Goal: Find contact information: Obtain details needed to contact an individual or organization

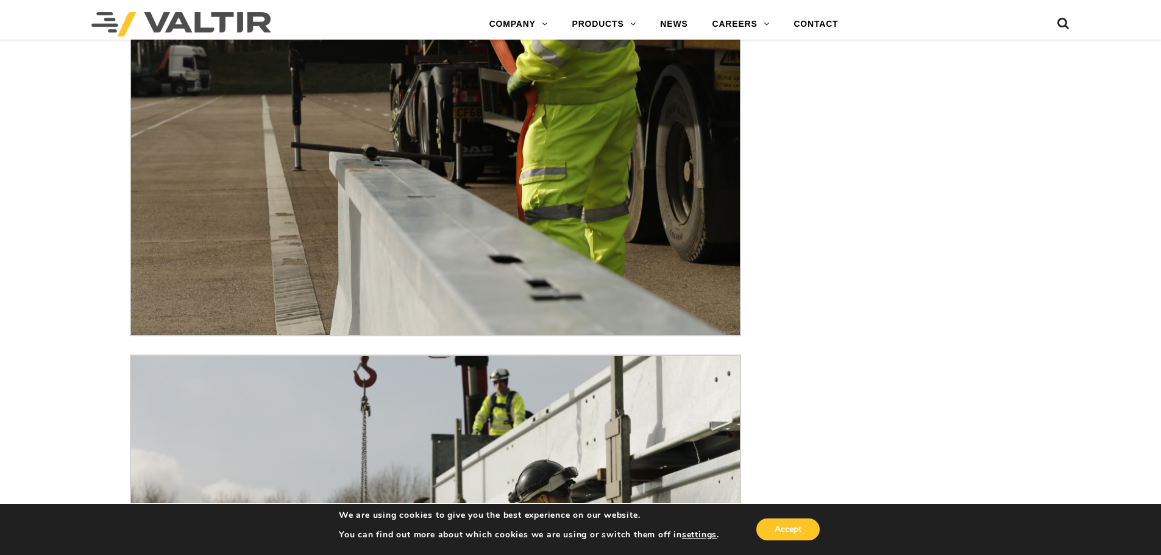
scroll to position [4754, 0]
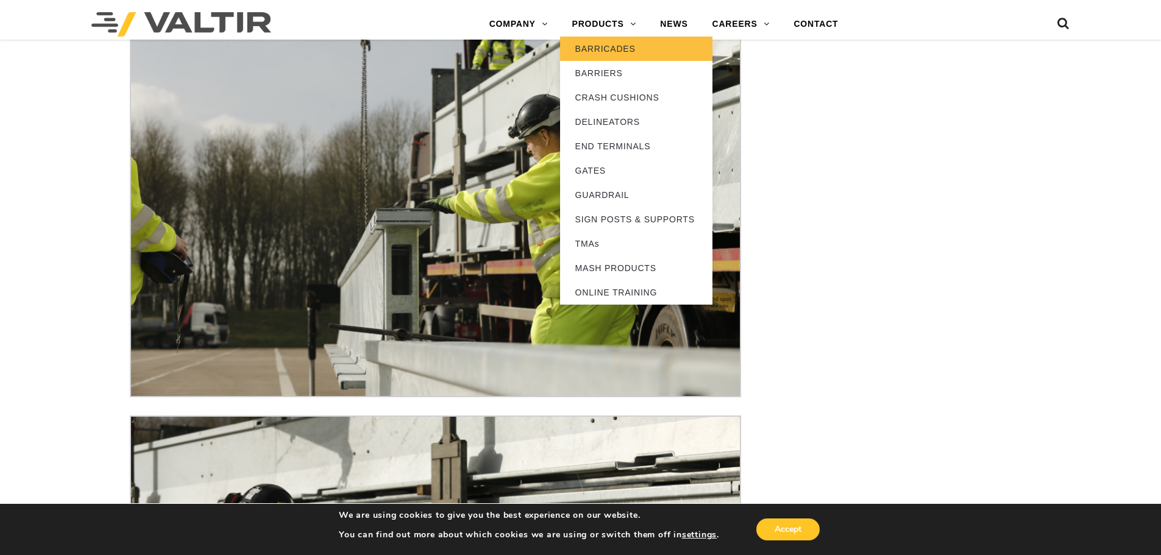
click at [592, 45] on link "BARRICADES" at bounding box center [636, 49] width 152 height 24
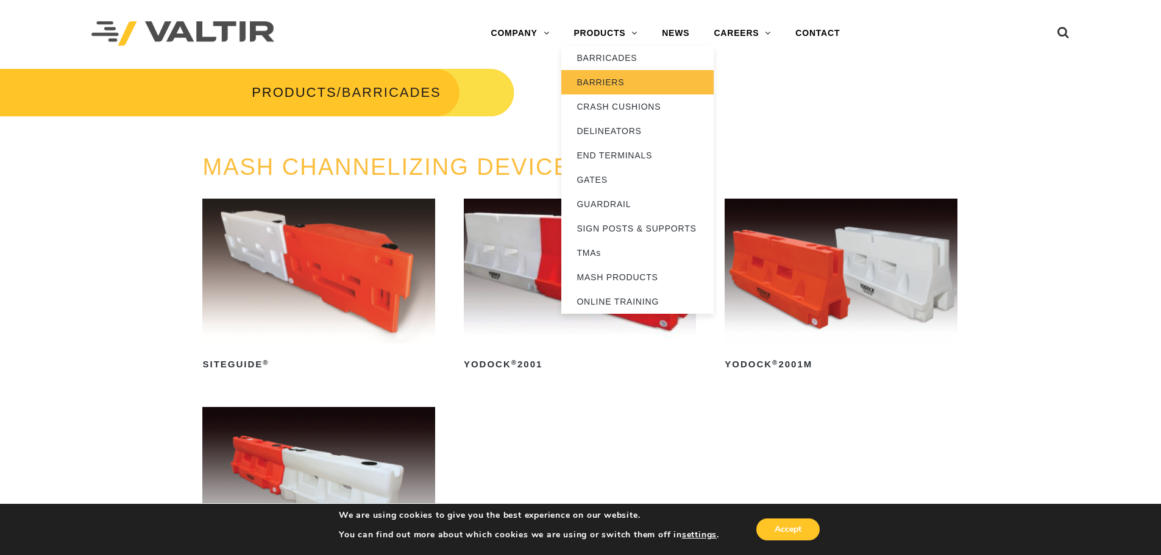
click at [593, 79] on link "BARRIERS" at bounding box center [637, 82] width 152 height 24
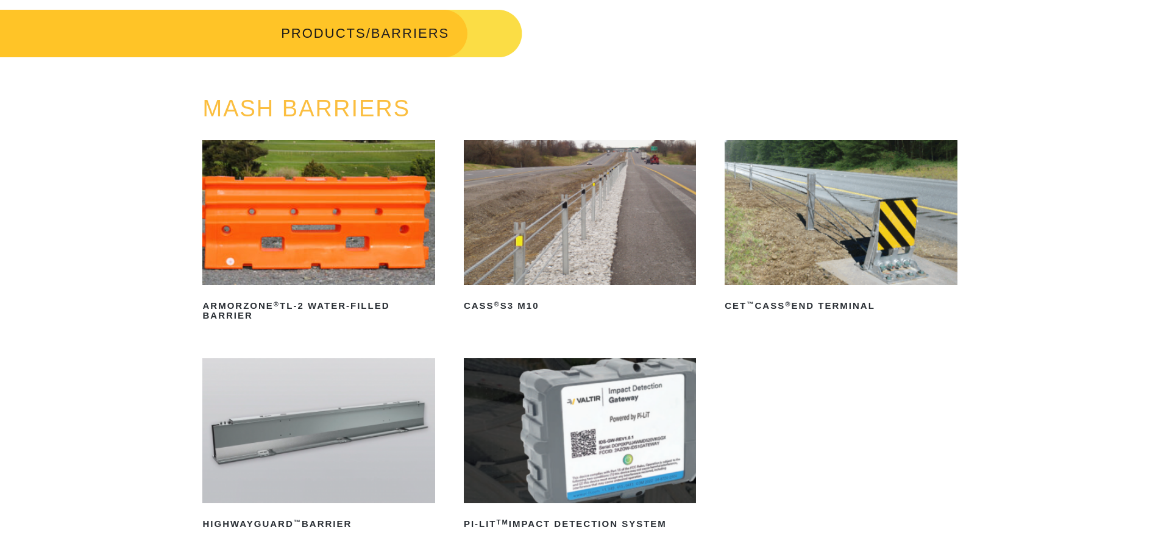
scroll to position [122, 0]
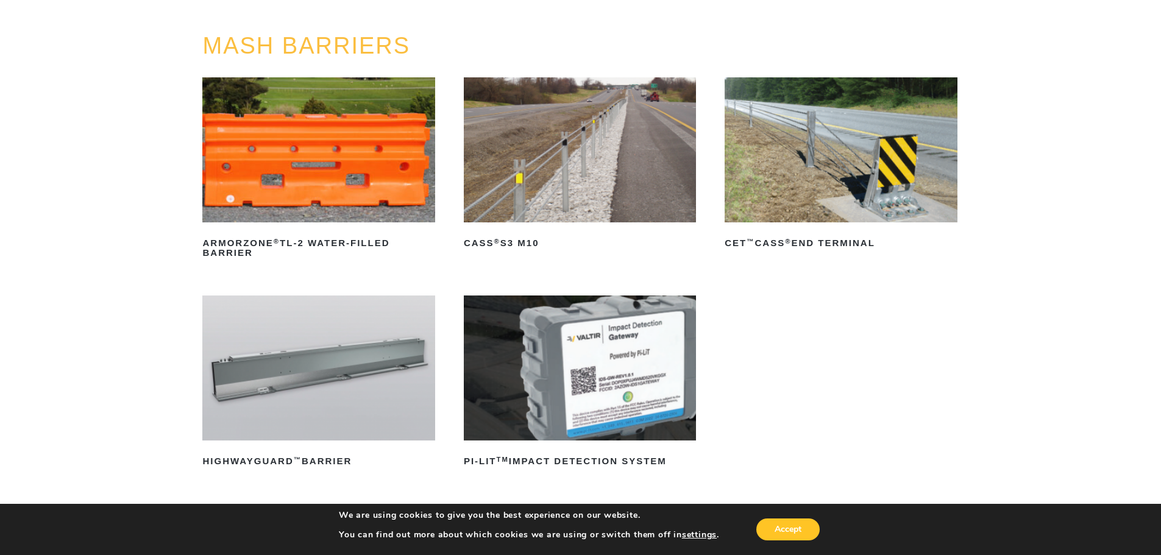
click at [324, 399] on img at bounding box center [318, 368] width 232 height 145
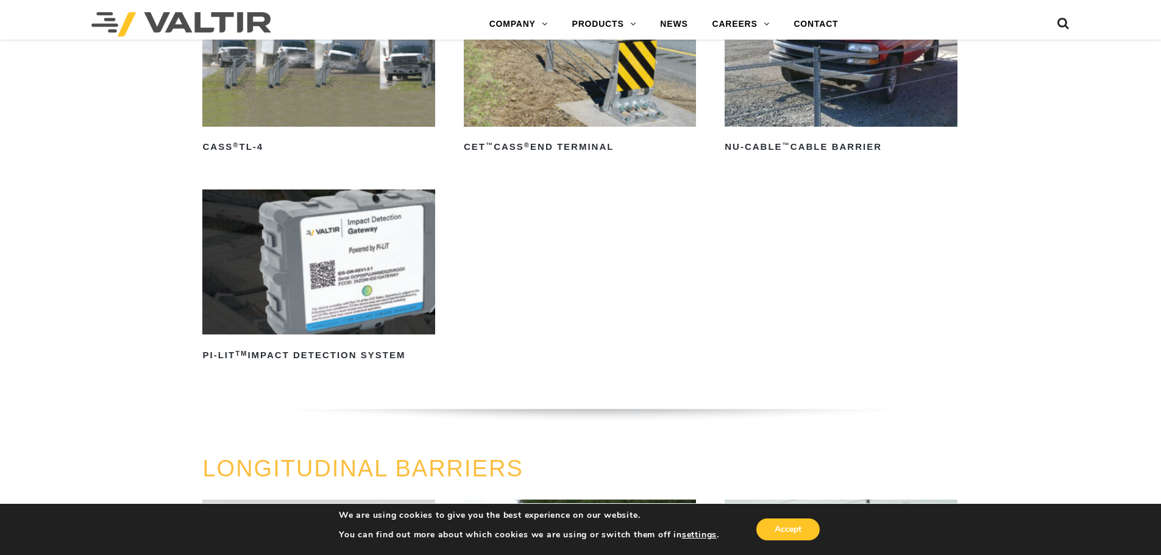
scroll to position [853, 0]
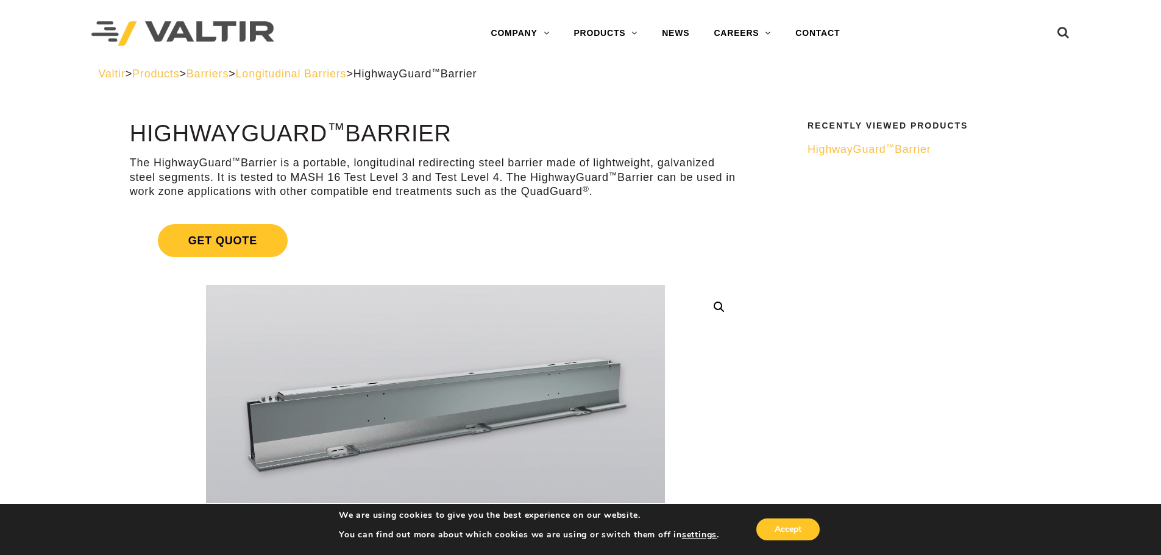
click at [855, 144] on span "HighwayGuard ™ Barrier" at bounding box center [870, 149] width 124 height 12
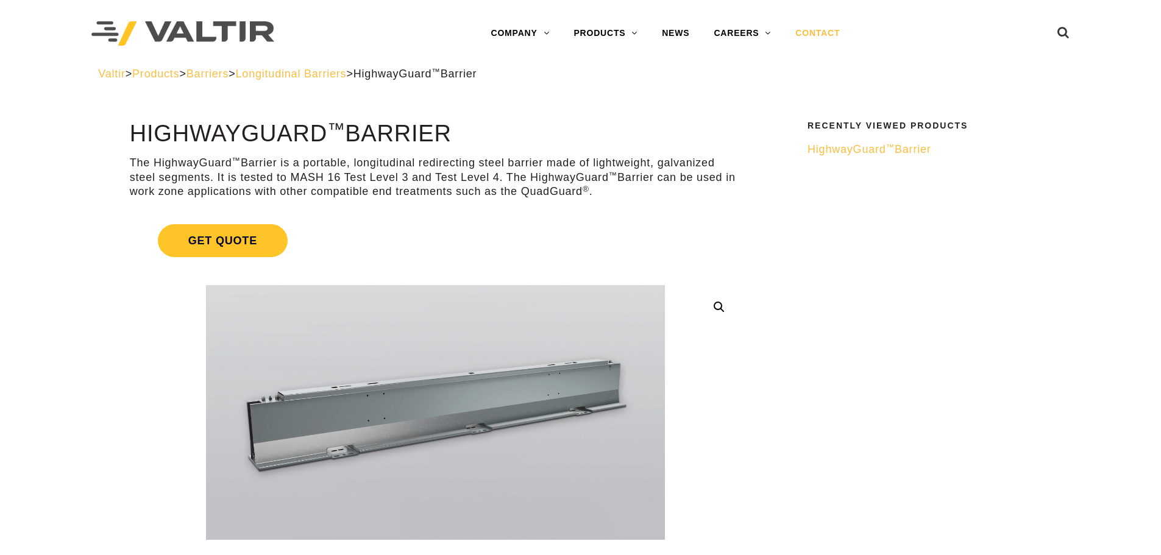
click at [795, 32] on link "CONTACT" at bounding box center [817, 33] width 69 height 24
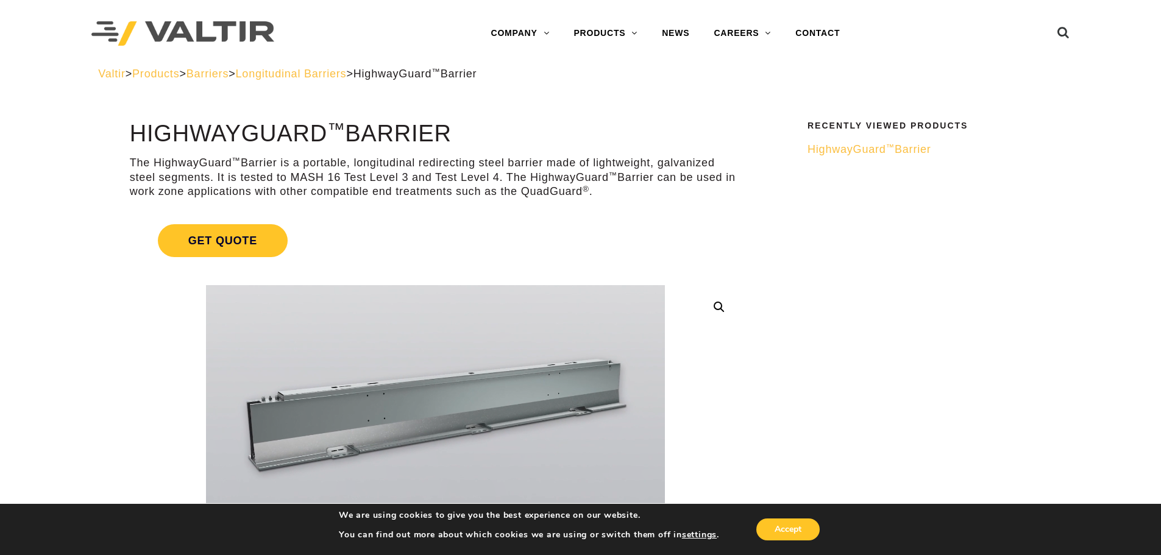
click at [900, 154] on span "HighwayGuard ™ Barrier" at bounding box center [870, 149] width 124 height 12
